Goal: Task Accomplishment & Management: Manage account settings

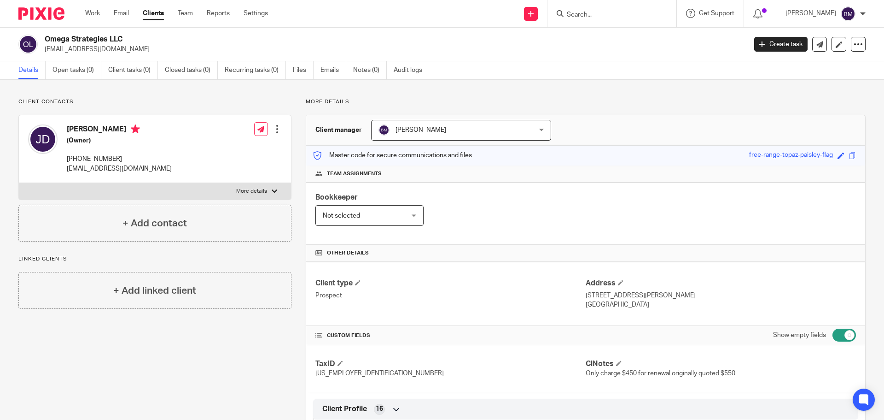
click at [600, 13] on input "Search" at bounding box center [607, 15] width 83 height 8
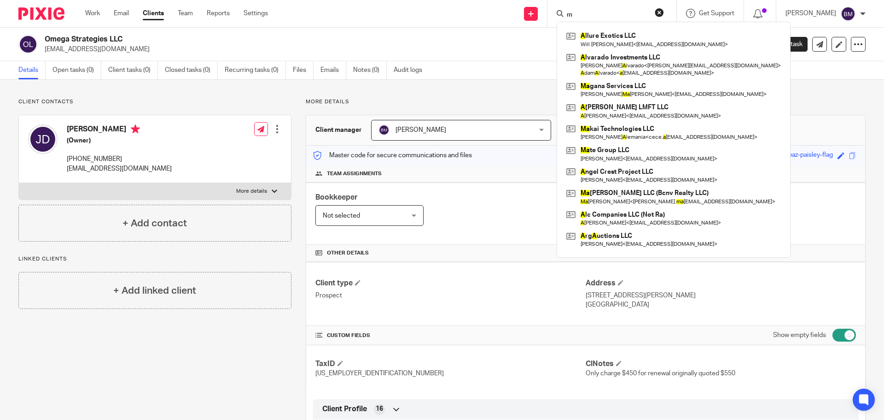
type input "m"
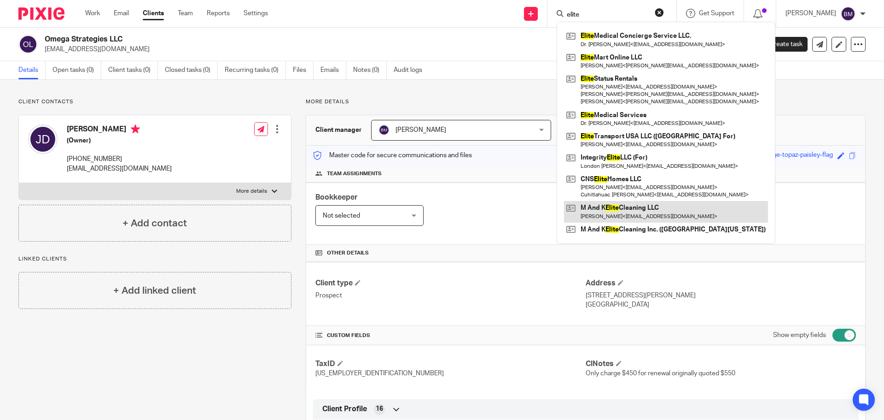
type input "elite"
click at [631, 211] on link at bounding box center [666, 211] width 204 height 21
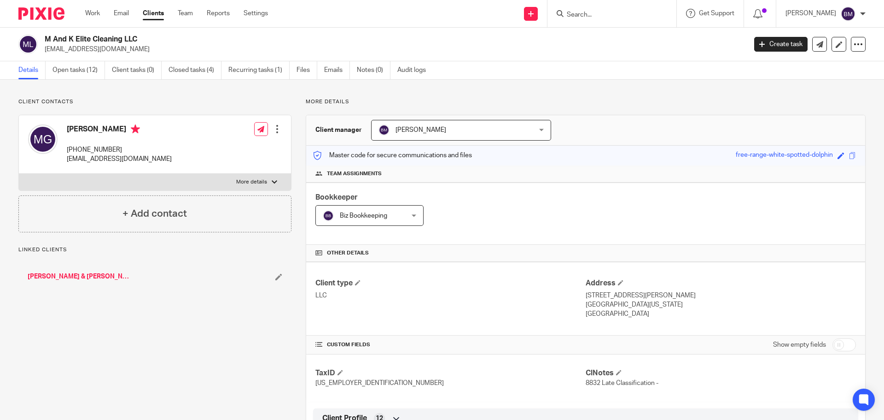
click at [840, 340] on input "checkbox" at bounding box center [844, 344] width 23 height 13
checkbox input "true"
click at [72, 71] on link "Open tasks (12)" at bounding box center [79, 70] width 53 height 18
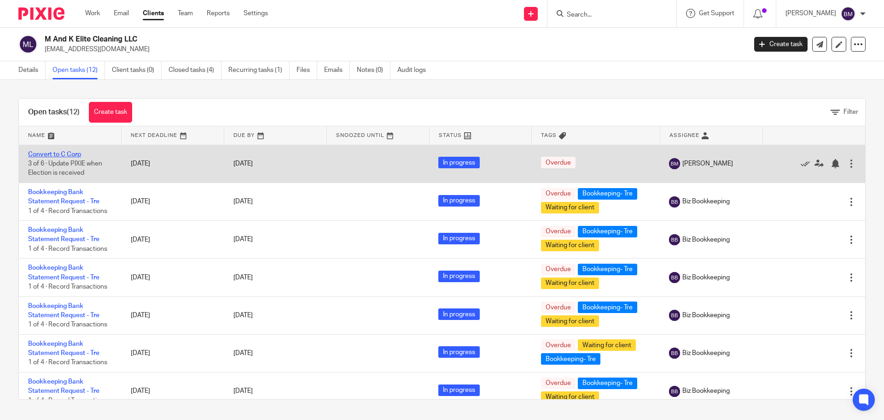
click at [43, 153] on link "Convert to C Corp" at bounding box center [54, 154] width 53 height 6
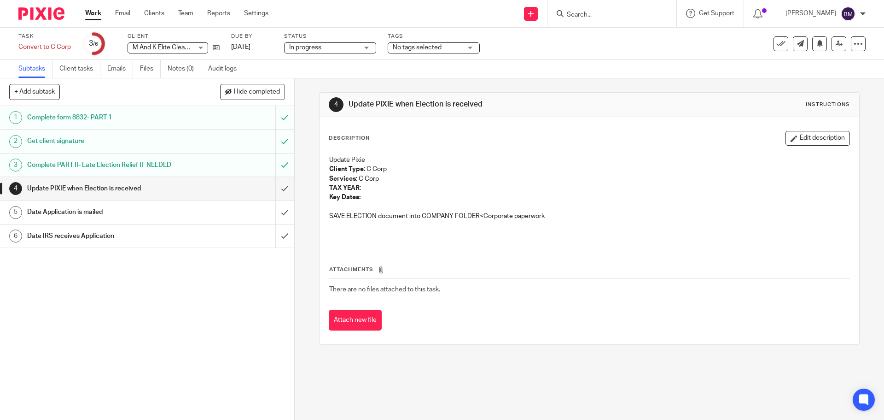
click at [66, 211] on h1 "Date Application is mailed" at bounding box center [106, 212] width 159 height 14
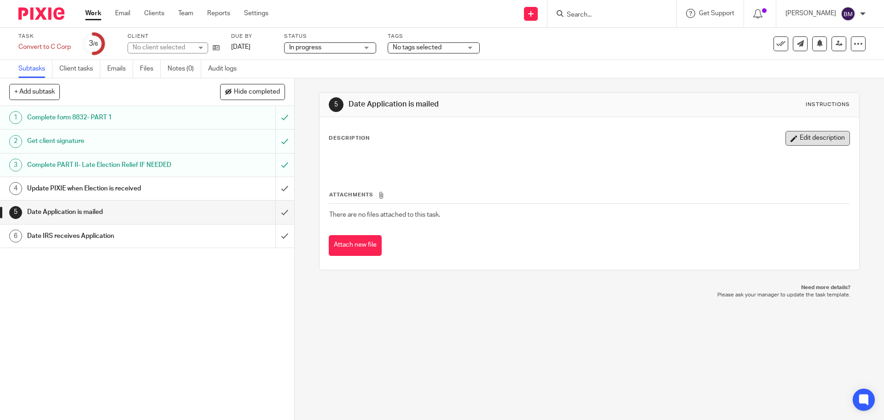
click at [802, 143] on button "Edit description" at bounding box center [818, 138] width 64 height 15
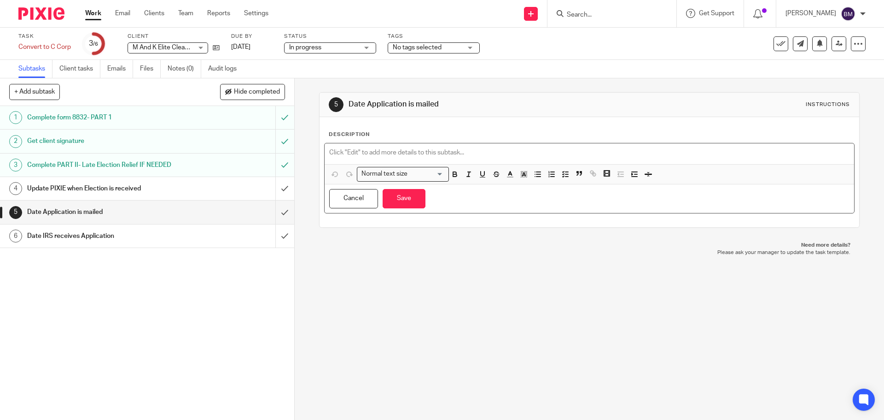
click at [345, 150] on p at bounding box center [589, 152] width 520 height 9
click at [394, 201] on button "Save" at bounding box center [404, 199] width 43 height 20
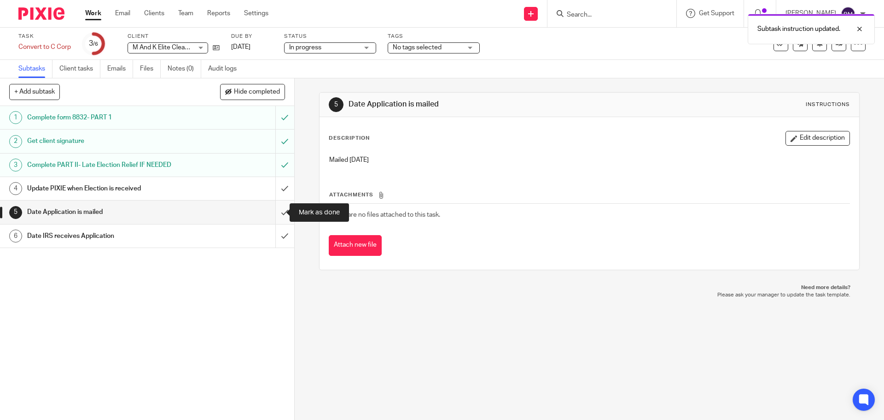
click at [274, 213] on input "submit" at bounding box center [147, 211] width 294 height 23
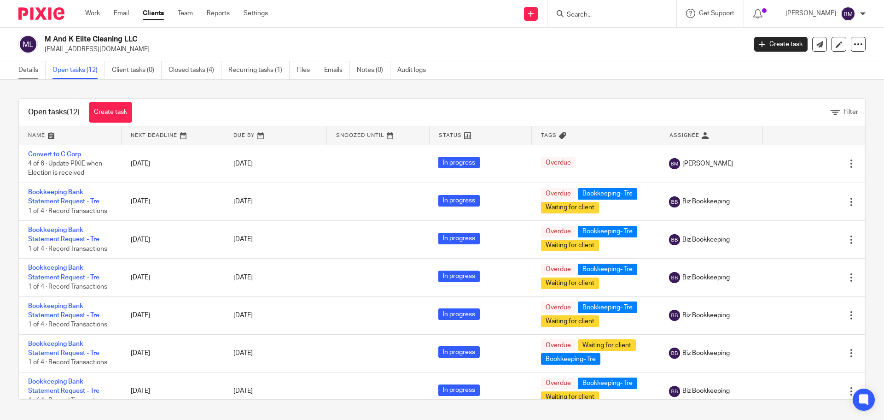
click at [28, 73] on link "Details" at bounding box center [31, 70] width 27 height 18
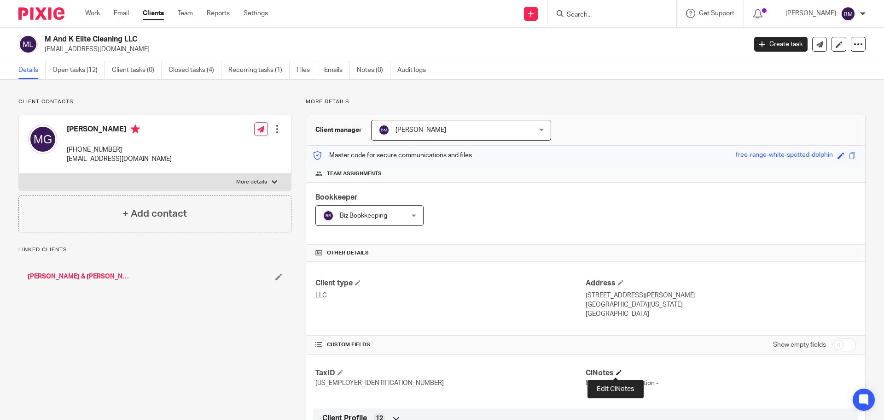
click at [616, 371] on span at bounding box center [619, 372] width 6 height 6
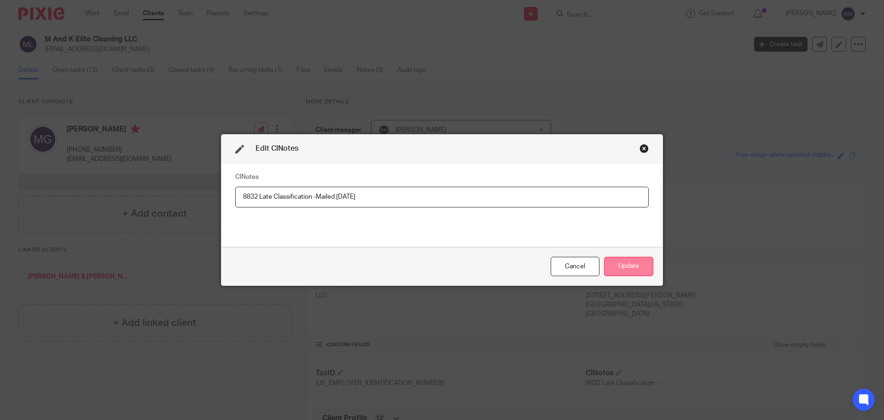
type input "8832 Late Classification -Mailed 8/25/25"
click at [625, 266] on button "Update" at bounding box center [628, 267] width 49 height 20
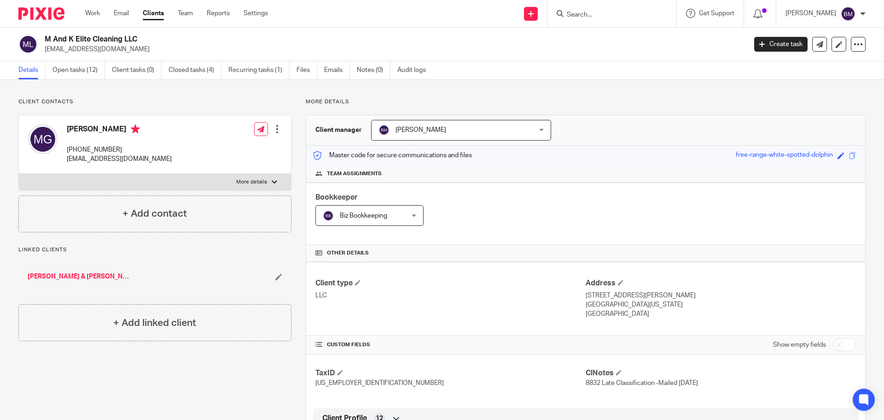
click at [274, 132] on div at bounding box center [277, 128] width 9 height 9
click at [216, 146] on link "Edit contact" at bounding box center [234, 149] width 88 height 13
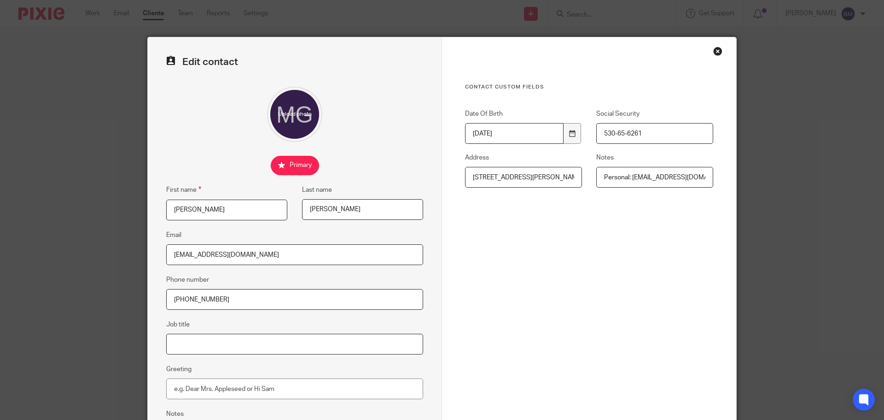
click at [187, 343] on input "Job title" at bounding box center [294, 343] width 257 height 21
type input "Owner"
click at [589, 296] on div "Contact Custom fields Date Of Birth [DEMOGRAPHIC_DATA] Social Security 530-65-6…" at bounding box center [589, 201] width 248 height 236
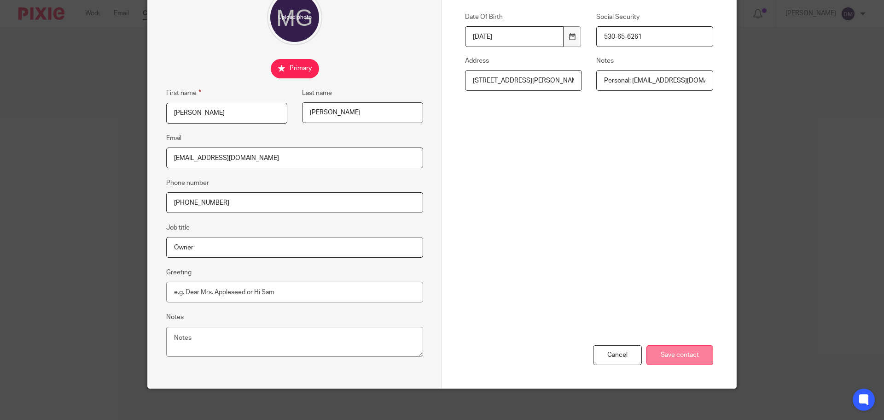
scroll to position [102, 0]
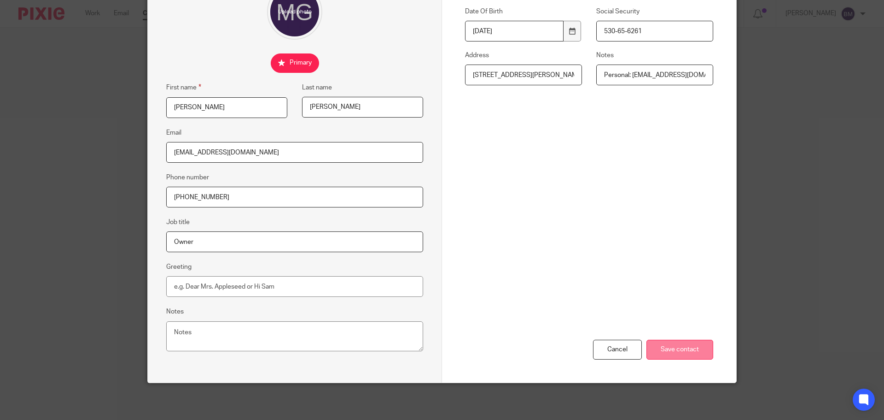
click at [682, 349] on input "Save contact" at bounding box center [680, 349] width 67 height 20
click at [671, 348] on input "Save contact" at bounding box center [680, 349] width 67 height 20
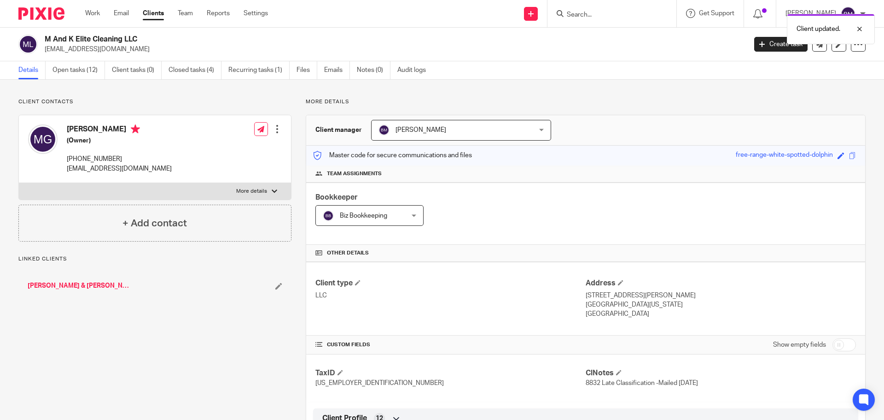
click at [618, 12] on div "Client updated." at bounding box center [658, 26] width 433 height 35
click at [601, 12] on div "Client updated." at bounding box center [658, 26] width 433 height 35
click at [594, 12] on input "Search" at bounding box center [607, 15] width 83 height 8
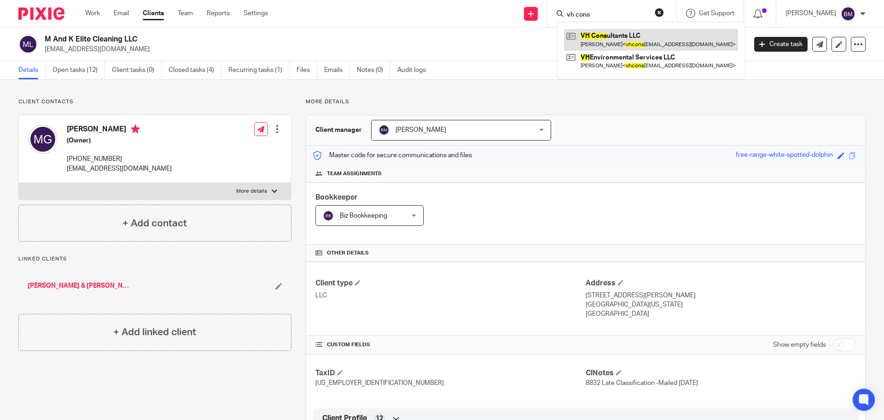
type input "vh cons"
click at [625, 38] on link at bounding box center [651, 39] width 174 height 21
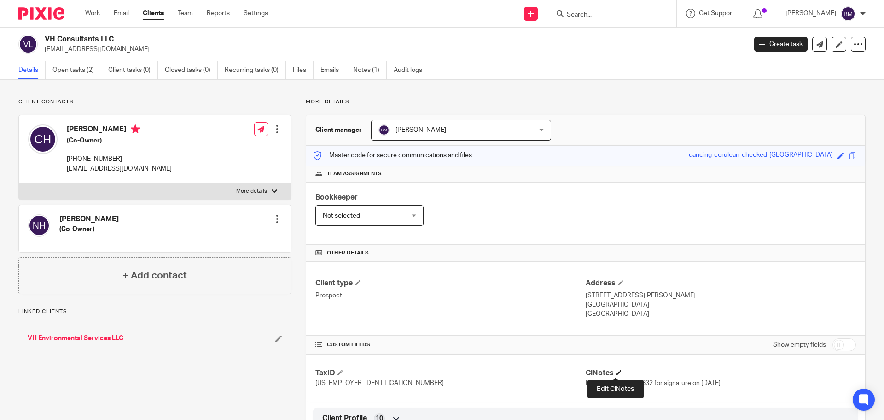
click at [616, 370] on span at bounding box center [619, 372] width 6 height 6
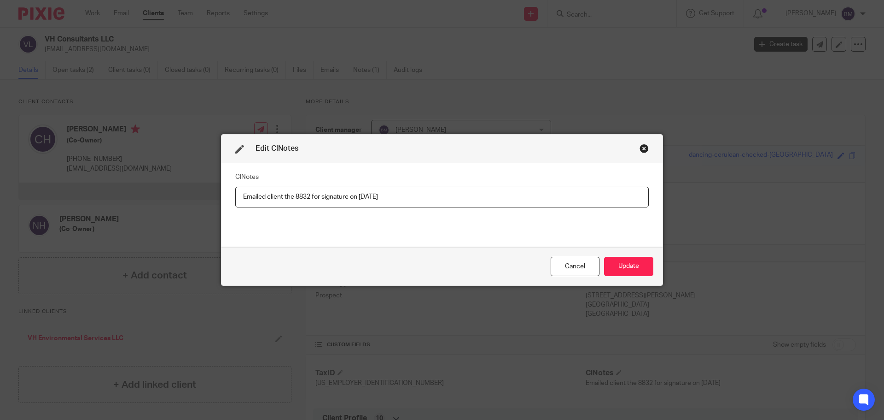
drag, startPoint x: 395, startPoint y: 195, endPoint x: 190, endPoint y: 197, distance: 204.5
click at [190, 197] on div "Edit ClNotes ClNotes Emailed client the 8832 for signature on [DATE] Cancel Upd…" at bounding box center [442, 210] width 884 height 420
type input "8832 Mailed [DATE]"
click at [626, 267] on button "Update" at bounding box center [628, 267] width 49 height 20
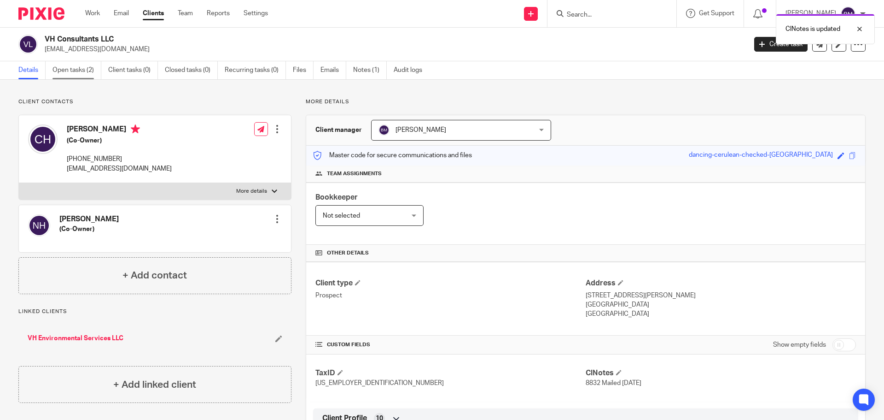
click at [79, 70] on link "Open tasks (2)" at bounding box center [77, 70] width 49 height 18
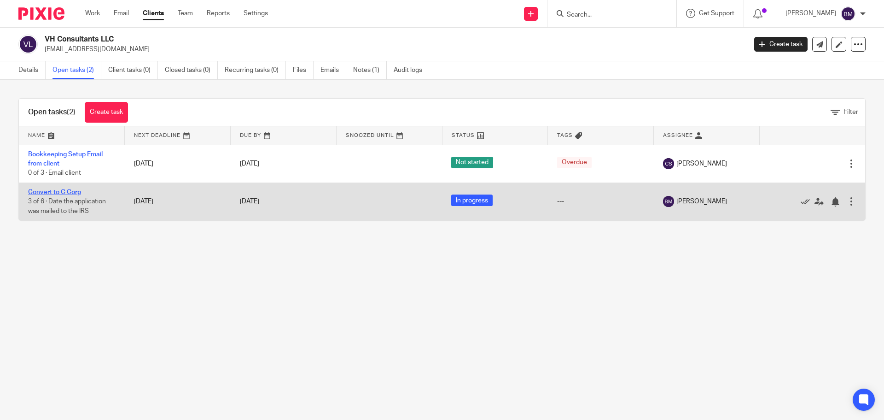
click at [55, 190] on link "Convert to C Corp" at bounding box center [54, 192] width 53 height 6
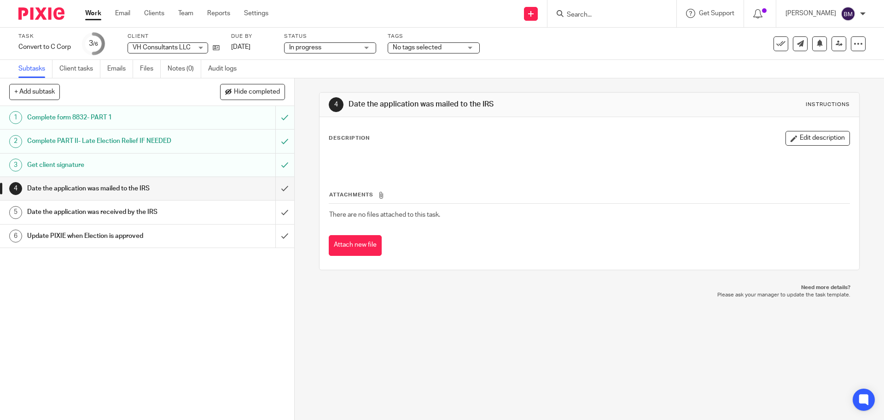
click at [75, 186] on h1 "Date the application was mailed to the IRS" at bounding box center [106, 188] width 159 height 14
click at [817, 137] on button "Edit description" at bounding box center [818, 138] width 64 height 15
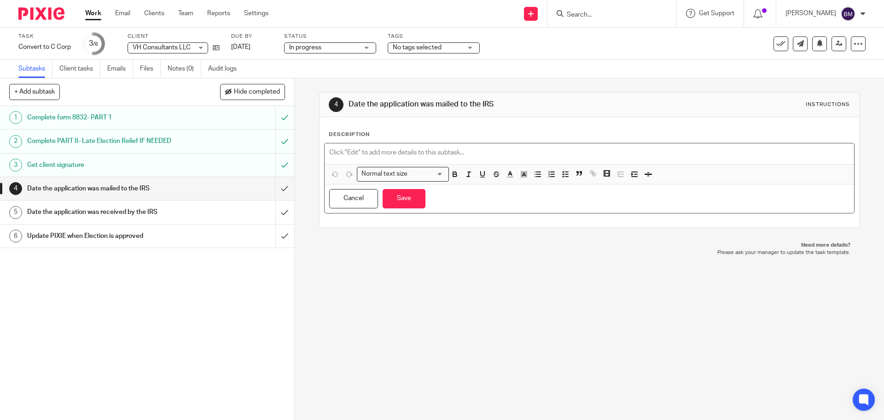
click at [336, 149] on p at bounding box center [589, 152] width 520 height 9
click at [399, 196] on button "Save" at bounding box center [404, 199] width 43 height 20
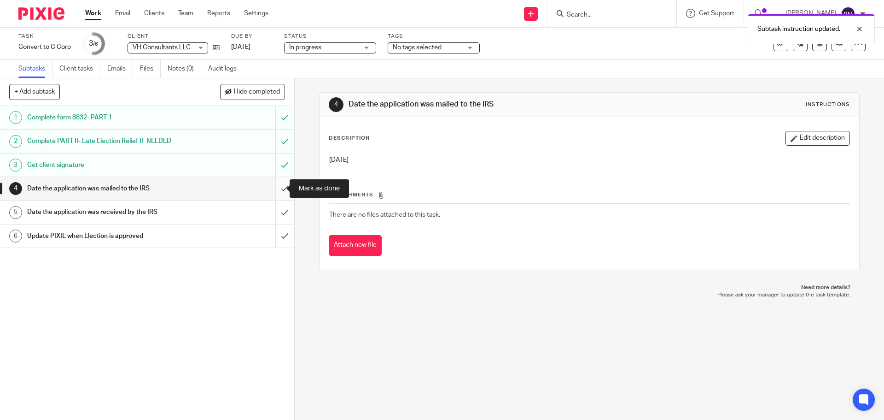
click at [273, 185] on input "submit" at bounding box center [147, 188] width 294 height 23
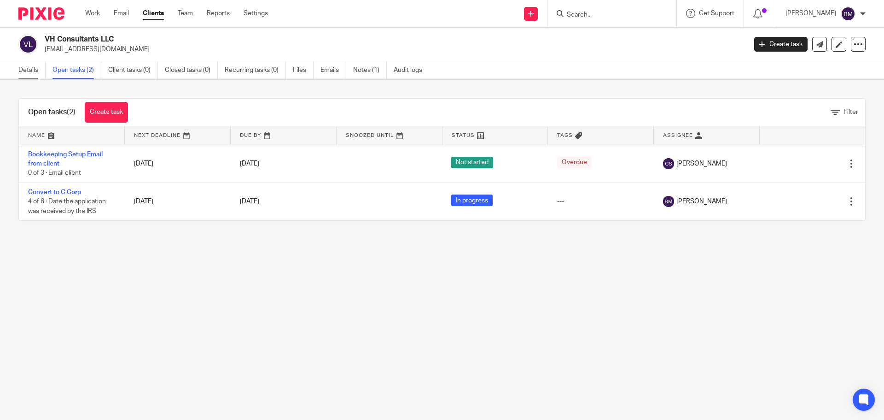
click at [27, 70] on link "Details" at bounding box center [31, 70] width 27 height 18
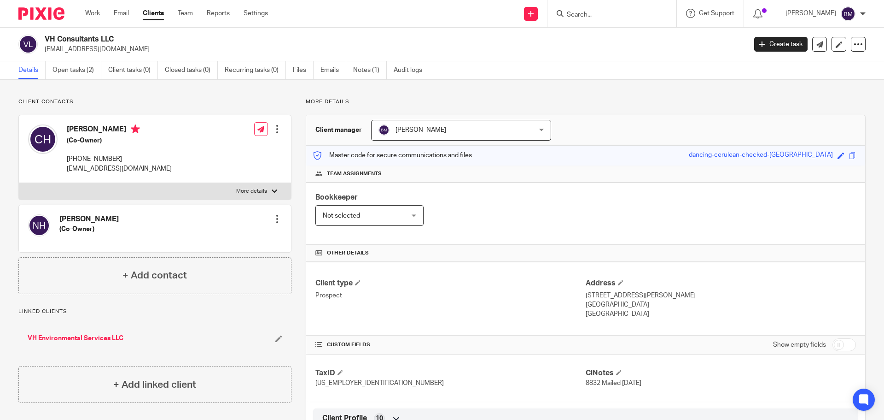
click at [71, 336] on link "VH Environmental Services LLC" at bounding box center [76, 337] width 96 height 9
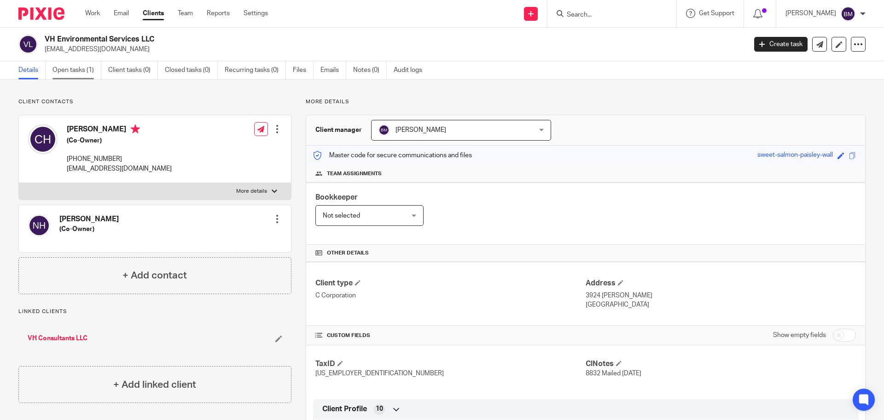
click at [69, 68] on link "Open tasks (1)" at bounding box center [77, 70] width 49 height 18
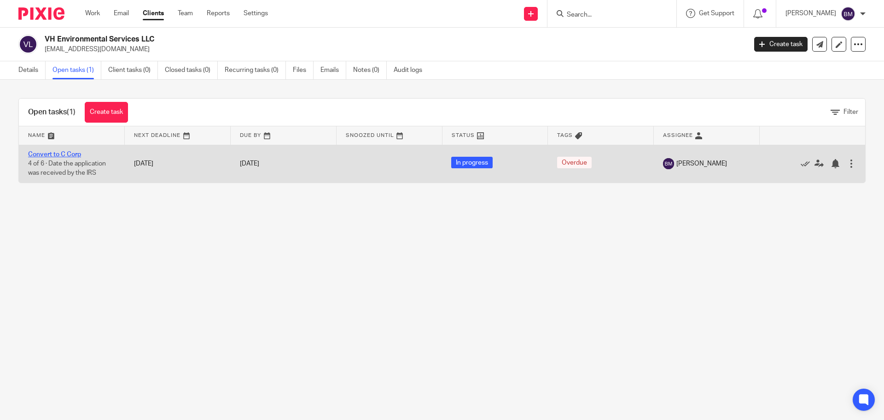
click at [64, 155] on link "Convert to C Corp" at bounding box center [54, 154] width 53 height 6
click at [54, 155] on link "Convert to C Corp" at bounding box center [54, 154] width 53 height 6
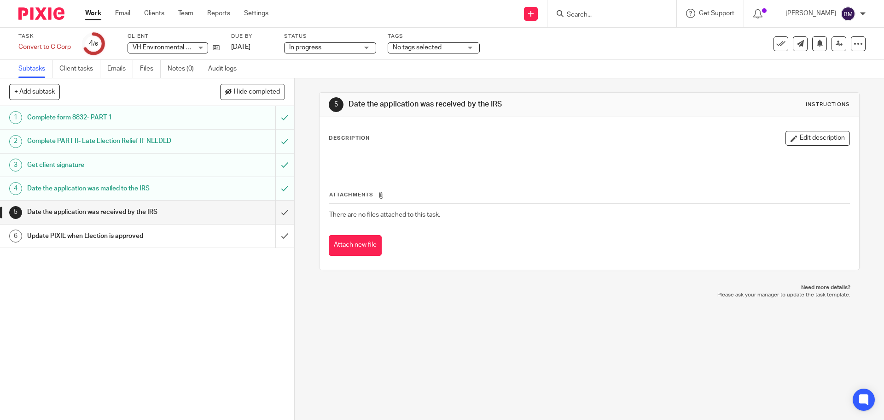
click at [59, 215] on h1 "Date the application was received by the IRS" at bounding box center [106, 212] width 159 height 14
click at [801, 143] on button "Edit description" at bounding box center [818, 138] width 64 height 15
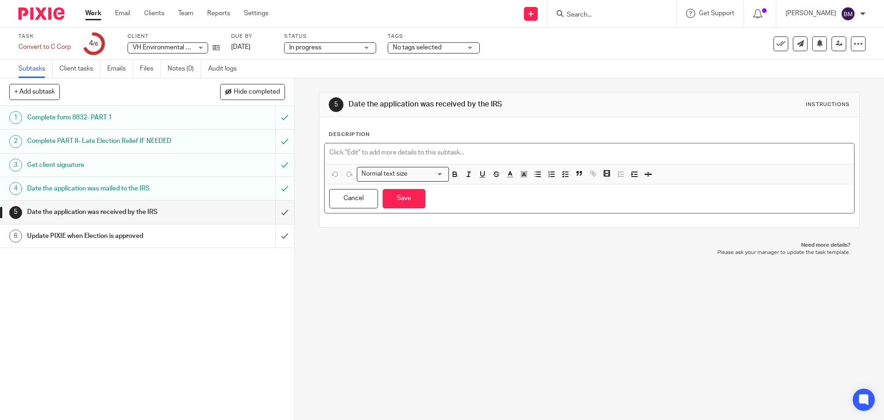
click at [347, 151] on p at bounding box center [589, 152] width 520 height 9
click at [397, 200] on button "Save" at bounding box center [404, 199] width 43 height 20
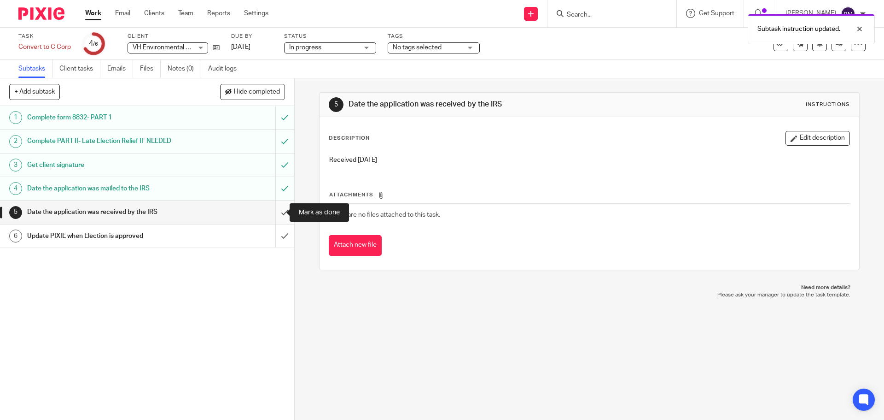
click at [274, 213] on input "submit" at bounding box center [147, 211] width 294 height 23
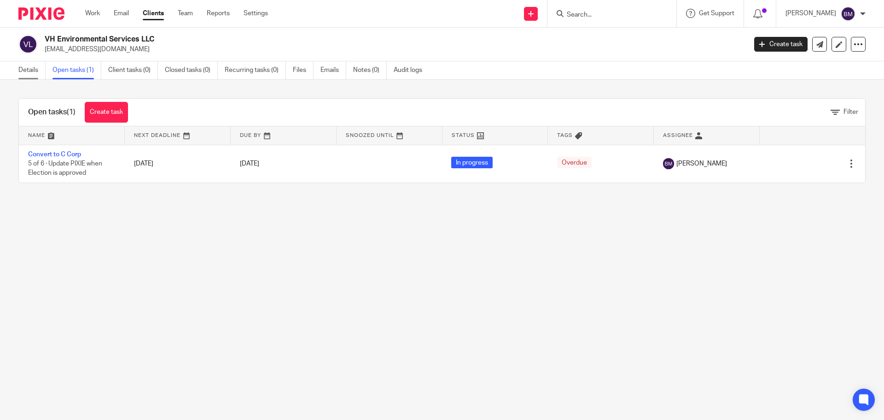
click at [28, 70] on link "Details" at bounding box center [31, 70] width 27 height 18
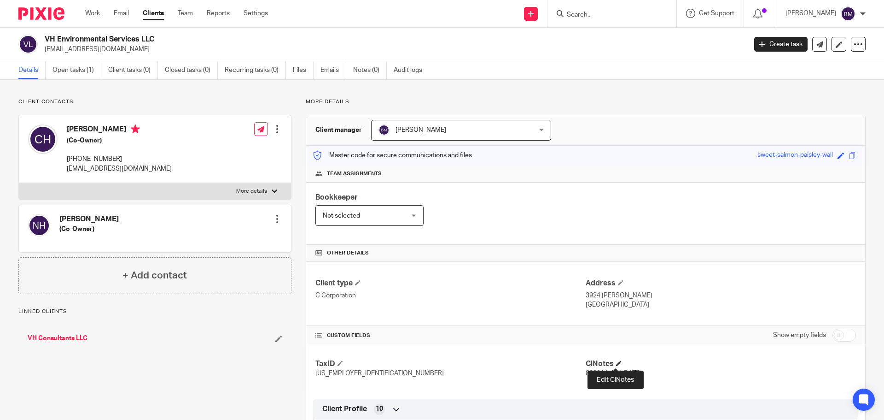
click at [616, 363] on span at bounding box center [619, 363] width 6 height 6
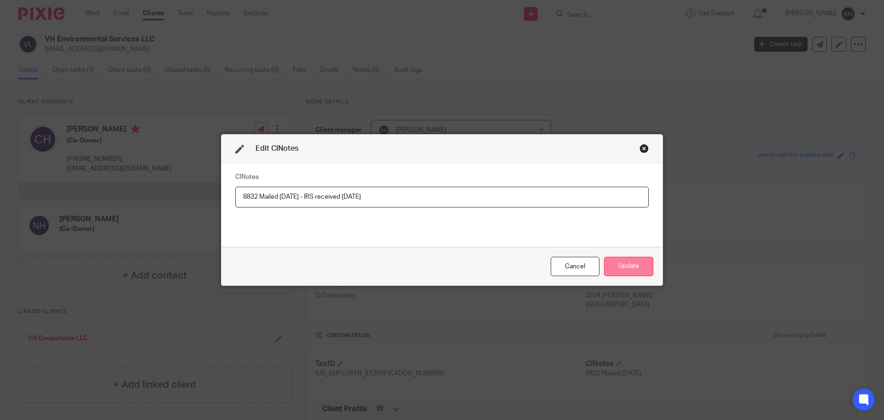
type input "8832 Mailed 8/14/25 - IRS received 8/21/25"
click at [633, 264] on button "Update" at bounding box center [628, 267] width 49 height 20
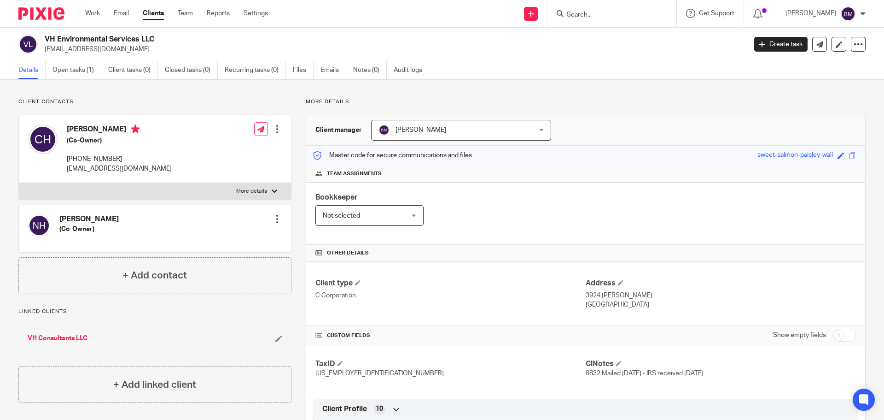
click at [607, 12] on input "Search" at bounding box center [607, 15] width 83 height 8
type input "clean veg"
click at [624, 39] on link at bounding box center [642, 39] width 156 height 21
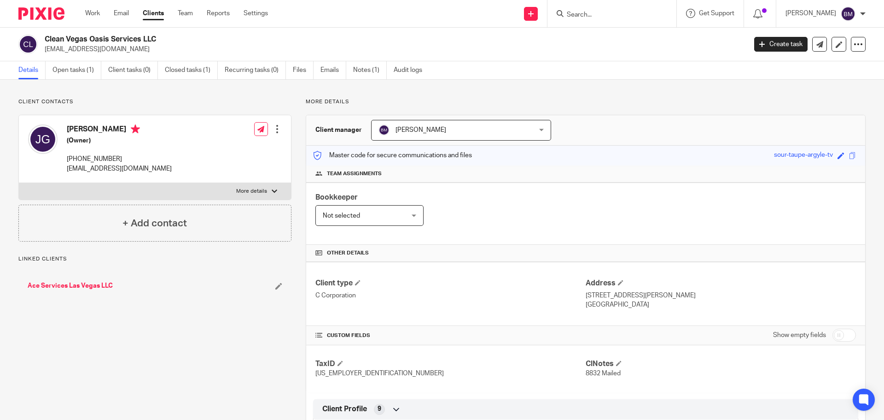
click at [842, 334] on input "checkbox" at bounding box center [844, 334] width 23 height 13
checkbox input "true"
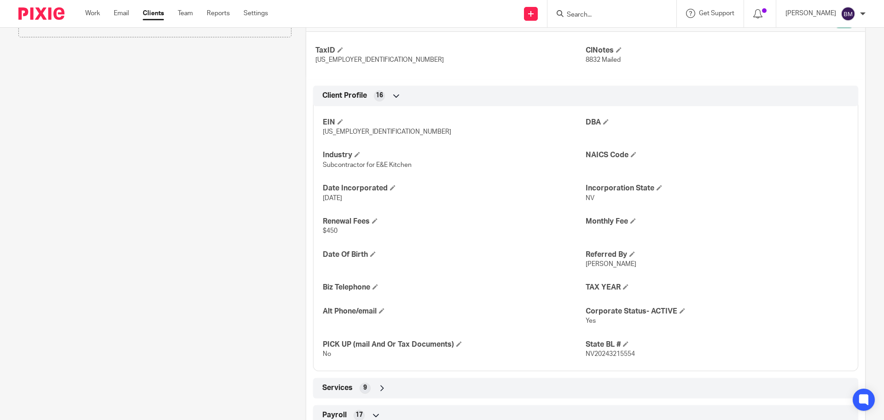
scroll to position [322, 0]
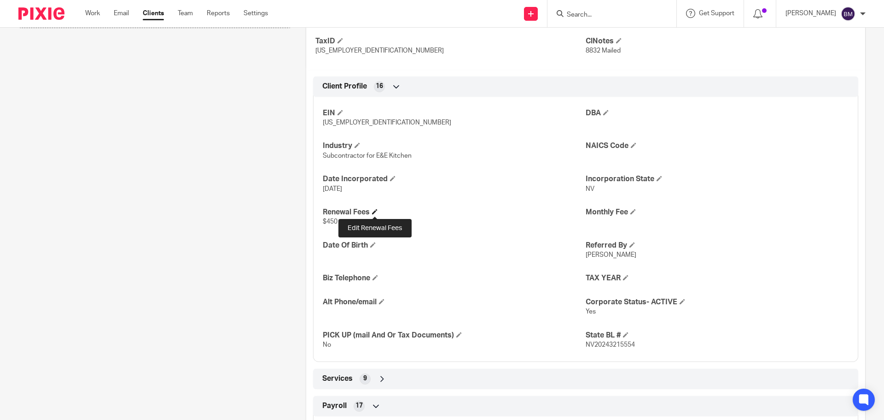
click at [375, 212] on span at bounding box center [375, 212] width 6 height 6
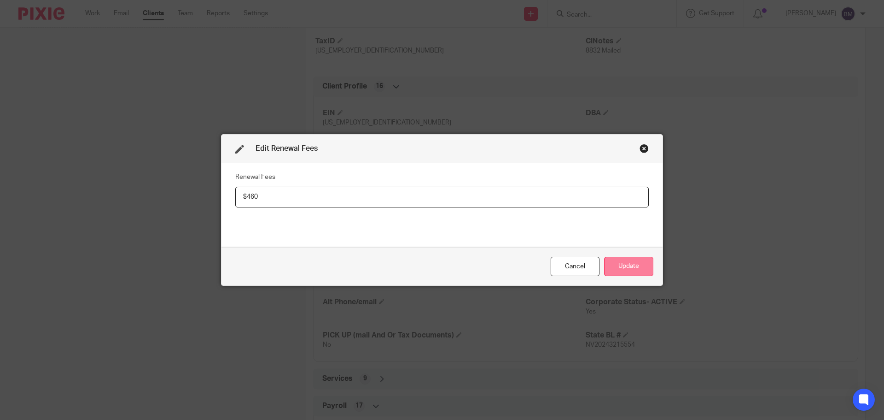
type input "$460"
click at [619, 265] on button "Update" at bounding box center [628, 267] width 49 height 20
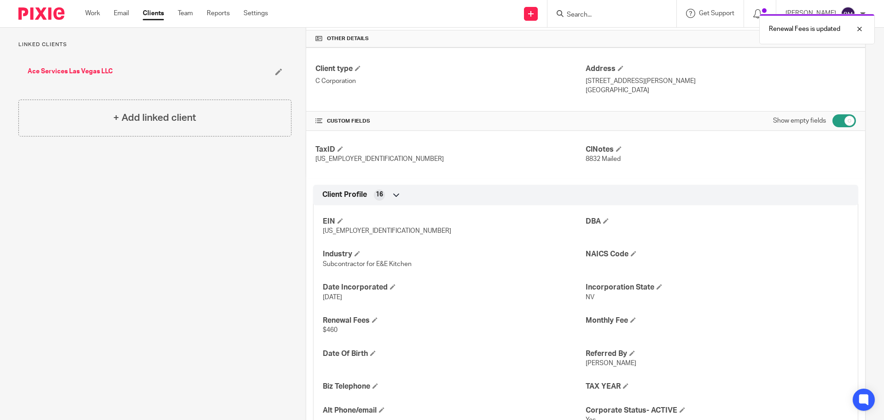
scroll to position [184, 0]
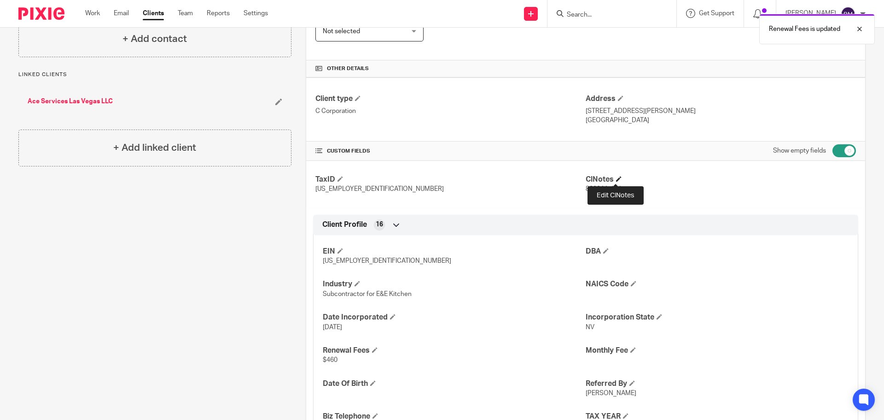
click at [616, 179] on span at bounding box center [619, 179] width 6 height 6
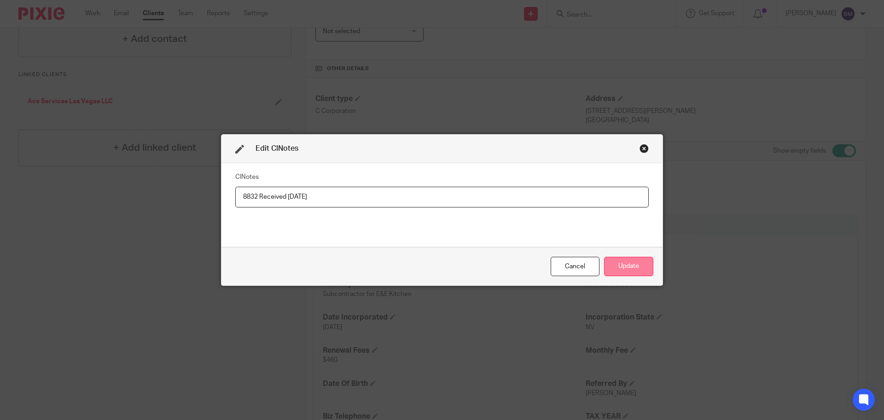
type input "8832 Received 8/18/25"
click at [624, 266] on button "Update" at bounding box center [628, 267] width 49 height 20
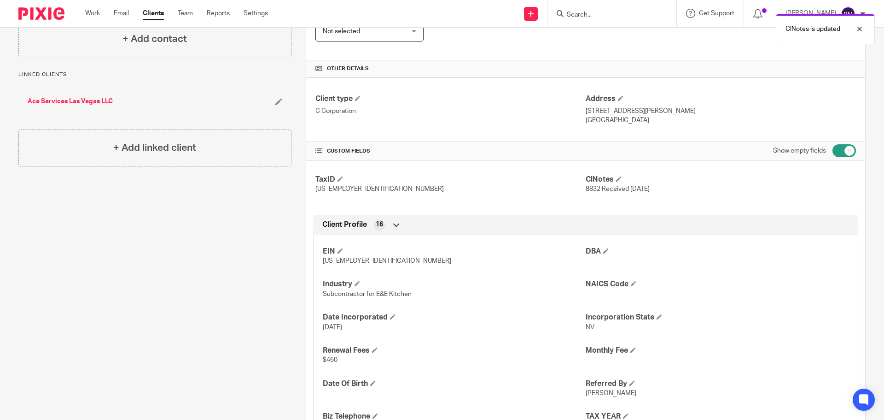
scroll to position [0, 0]
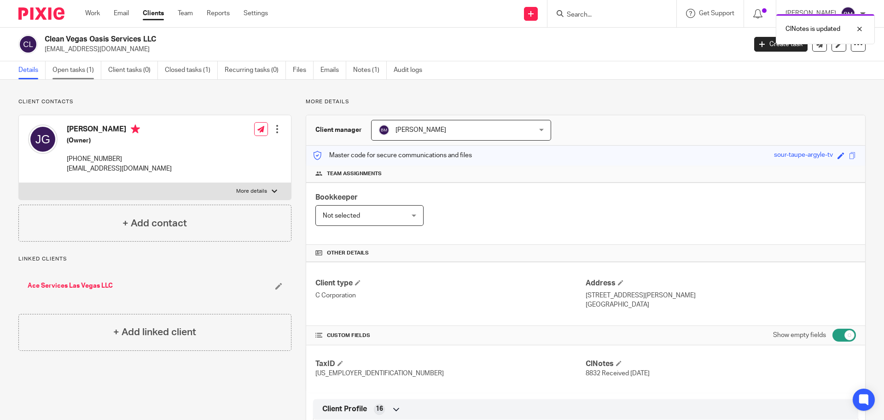
click at [89, 76] on link "Open tasks (1)" at bounding box center [77, 70] width 49 height 18
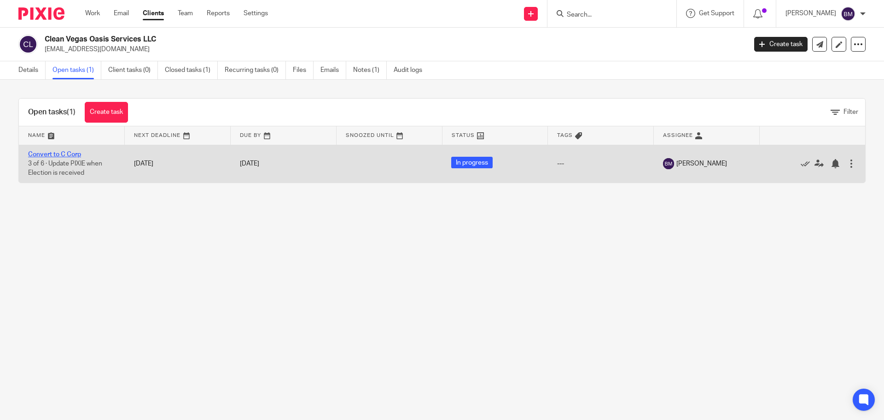
click at [62, 153] on link "Convert to C Corp" at bounding box center [54, 154] width 53 height 6
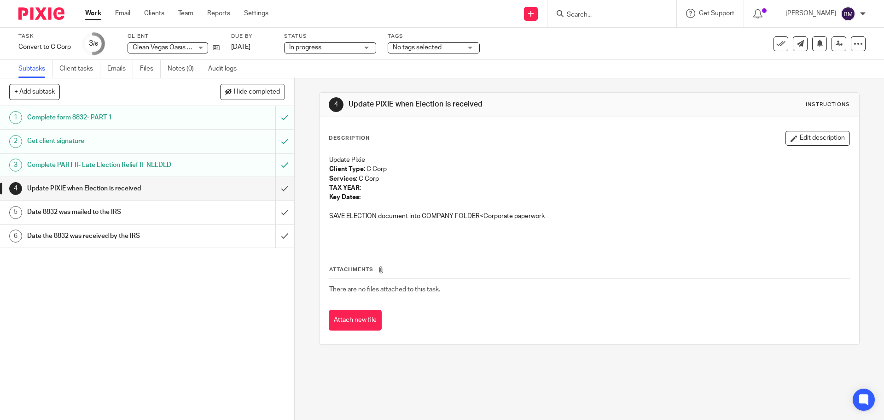
click at [81, 215] on h1 "Date 8832 was mailed to the IRS" at bounding box center [106, 212] width 159 height 14
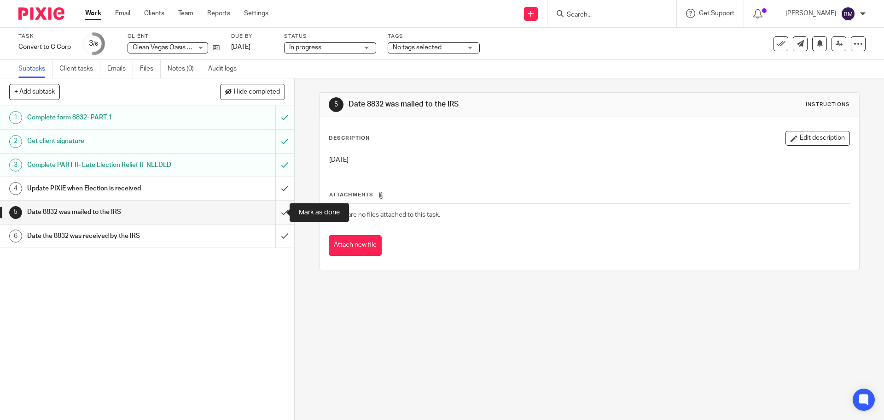
click at [275, 209] on input "submit" at bounding box center [147, 211] width 294 height 23
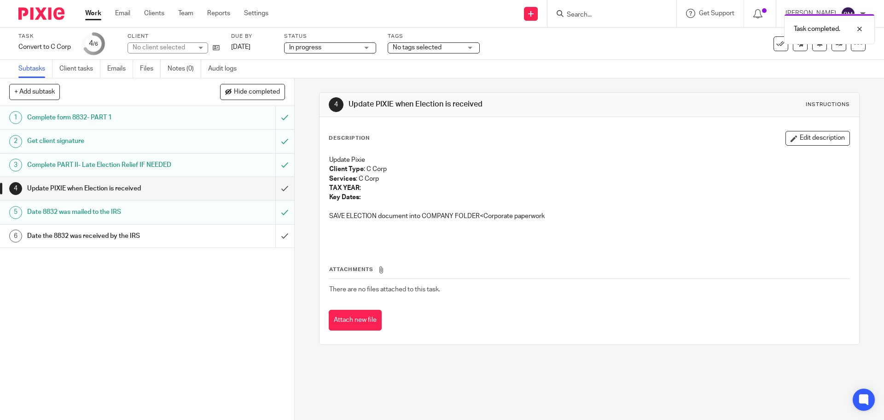
click at [93, 190] on h1 "Update PIXIE when Election is received" at bounding box center [106, 188] width 159 height 14
click at [802, 140] on button "Edit description" at bounding box center [818, 138] width 64 height 15
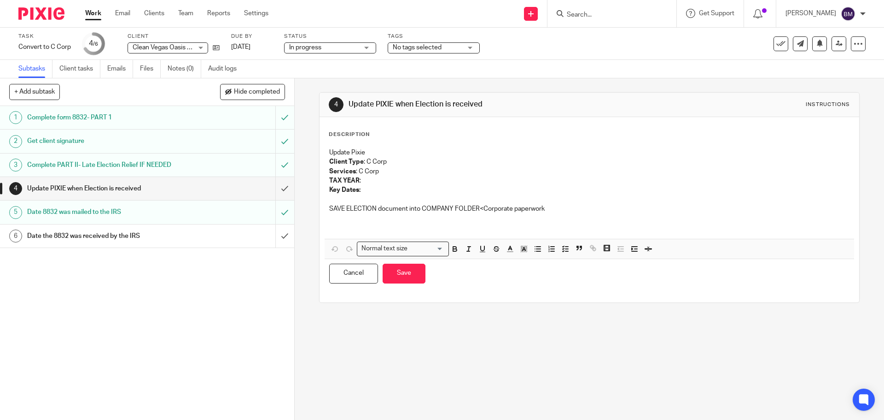
click at [340, 138] on p "Description" at bounding box center [349, 134] width 41 height 7
click at [329, 152] on p "Update Pixie" at bounding box center [589, 152] width 520 height 9
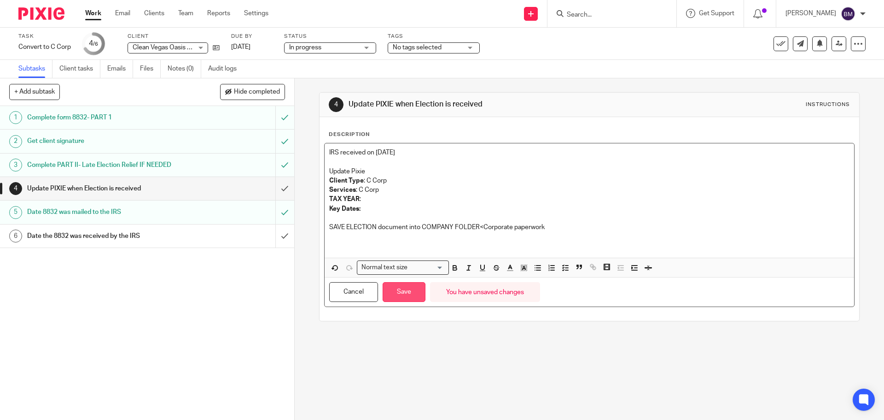
click at [398, 291] on button "Save" at bounding box center [404, 292] width 43 height 20
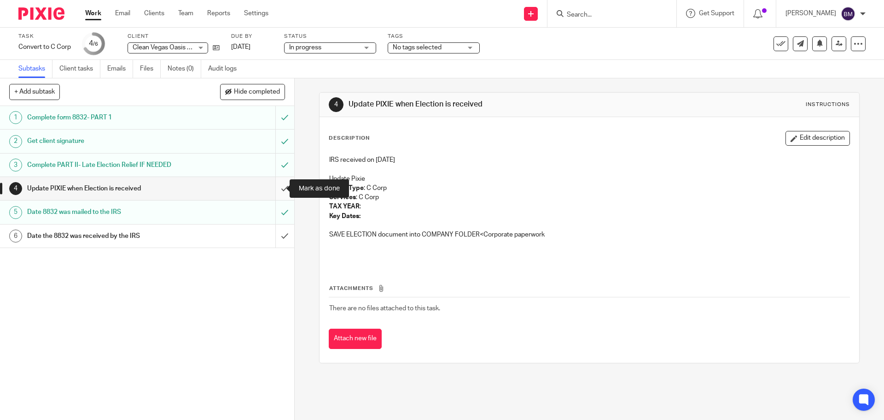
click at [274, 187] on input "submit" at bounding box center [147, 188] width 294 height 23
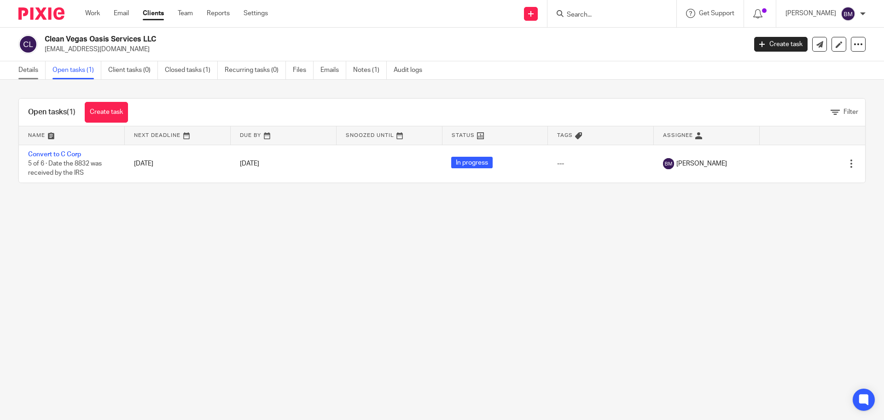
click at [26, 69] on link "Details" at bounding box center [31, 70] width 27 height 18
